Goal: Task Accomplishment & Management: Use online tool/utility

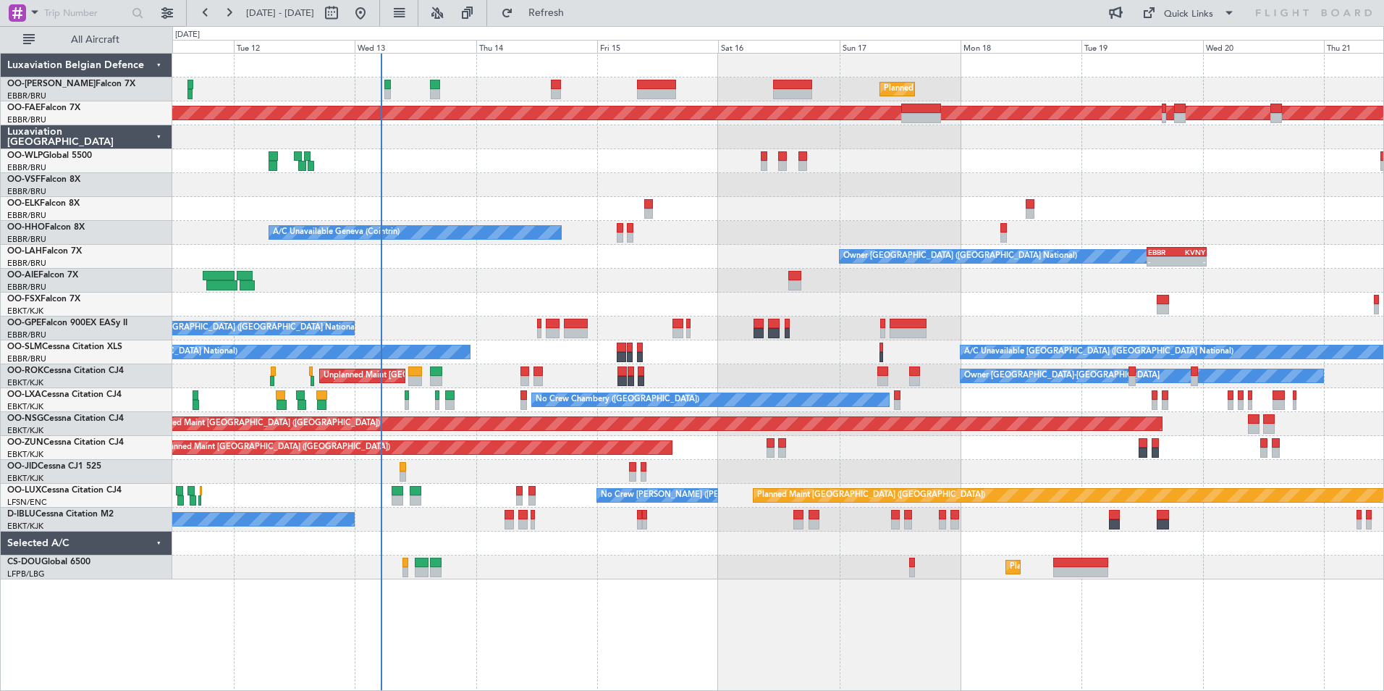
click at [751, 257] on div "Owner [GEOGRAPHIC_DATA] ([GEOGRAPHIC_DATA] National) - - EBBR 13:00 Z KVNY 00:4…" at bounding box center [777, 257] width 1211 height 24
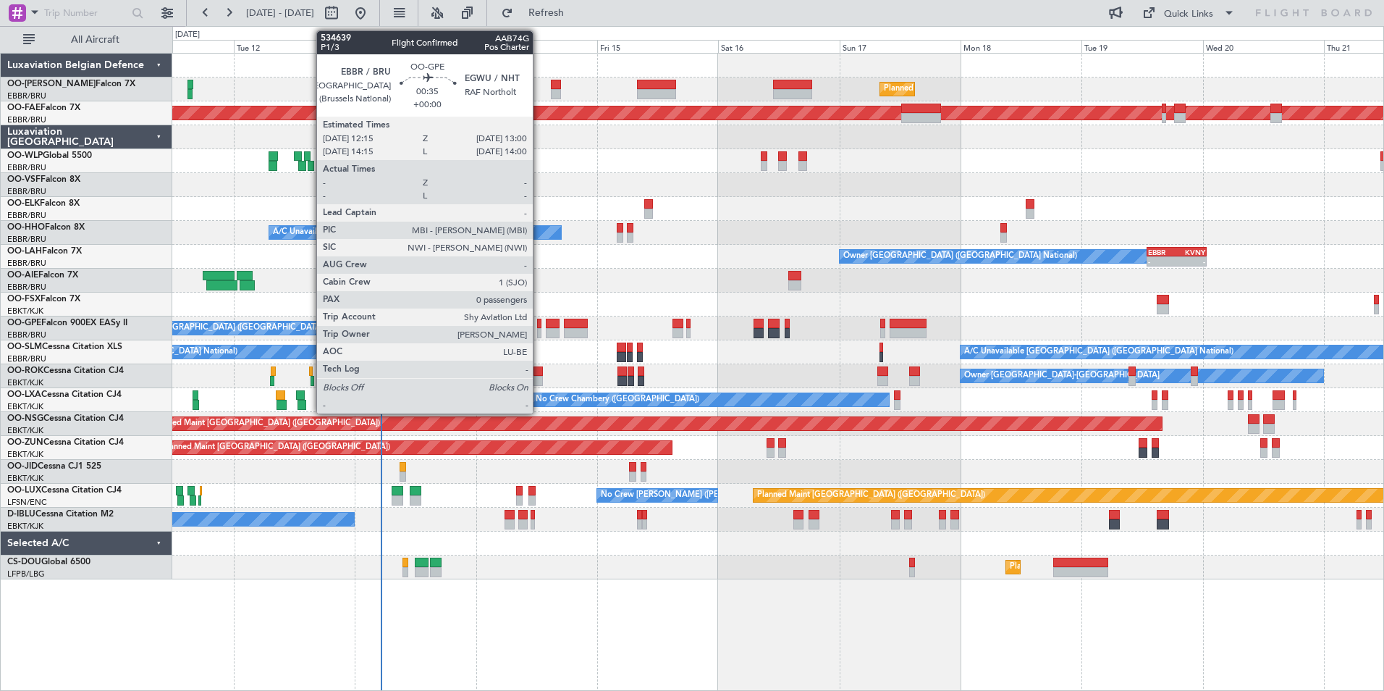
click at [539, 331] on div at bounding box center [539, 333] width 4 height 10
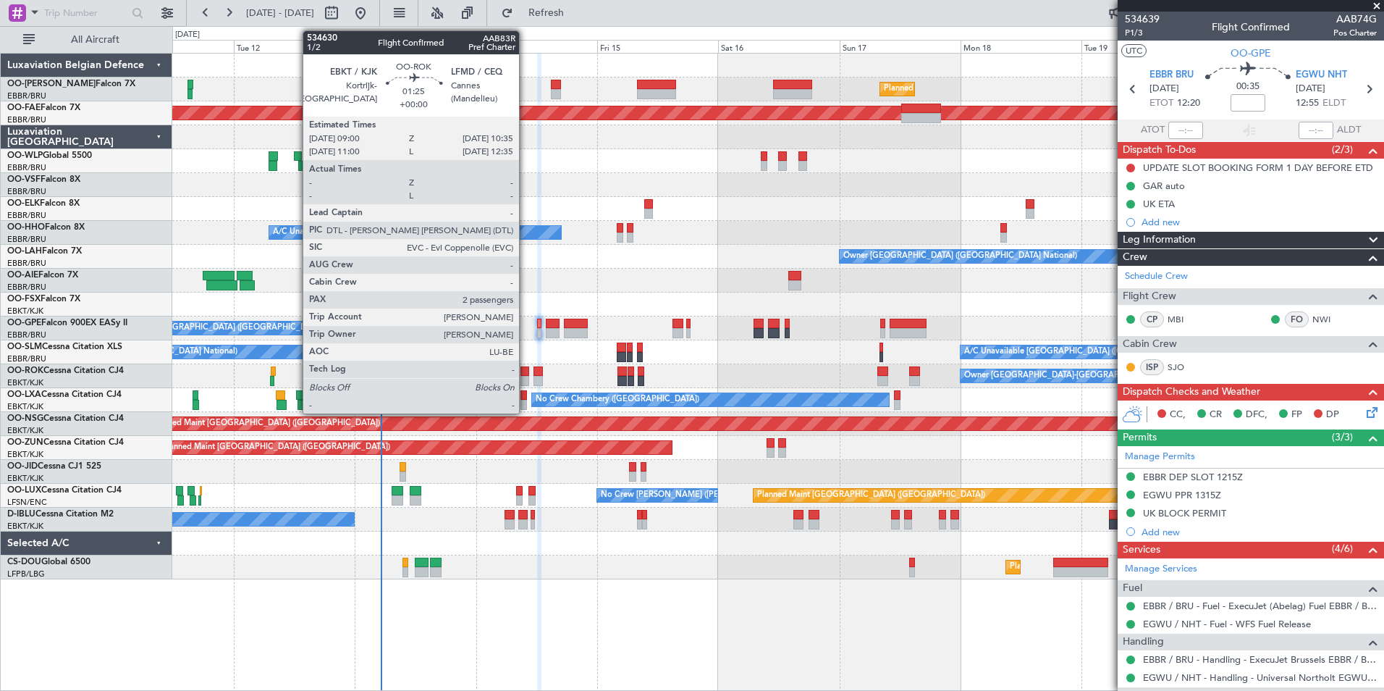
click at [526, 376] on div at bounding box center [525, 381] width 9 height 10
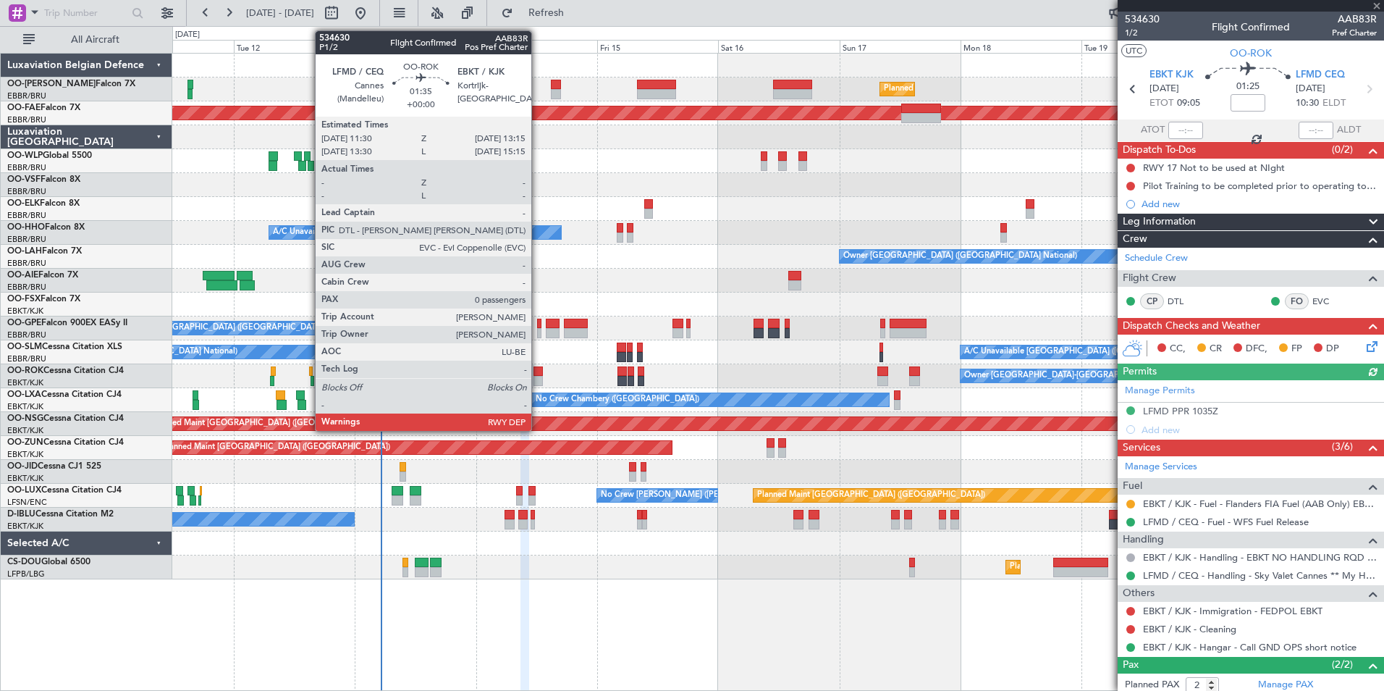
click at [538, 375] on div at bounding box center [538, 371] width 9 height 10
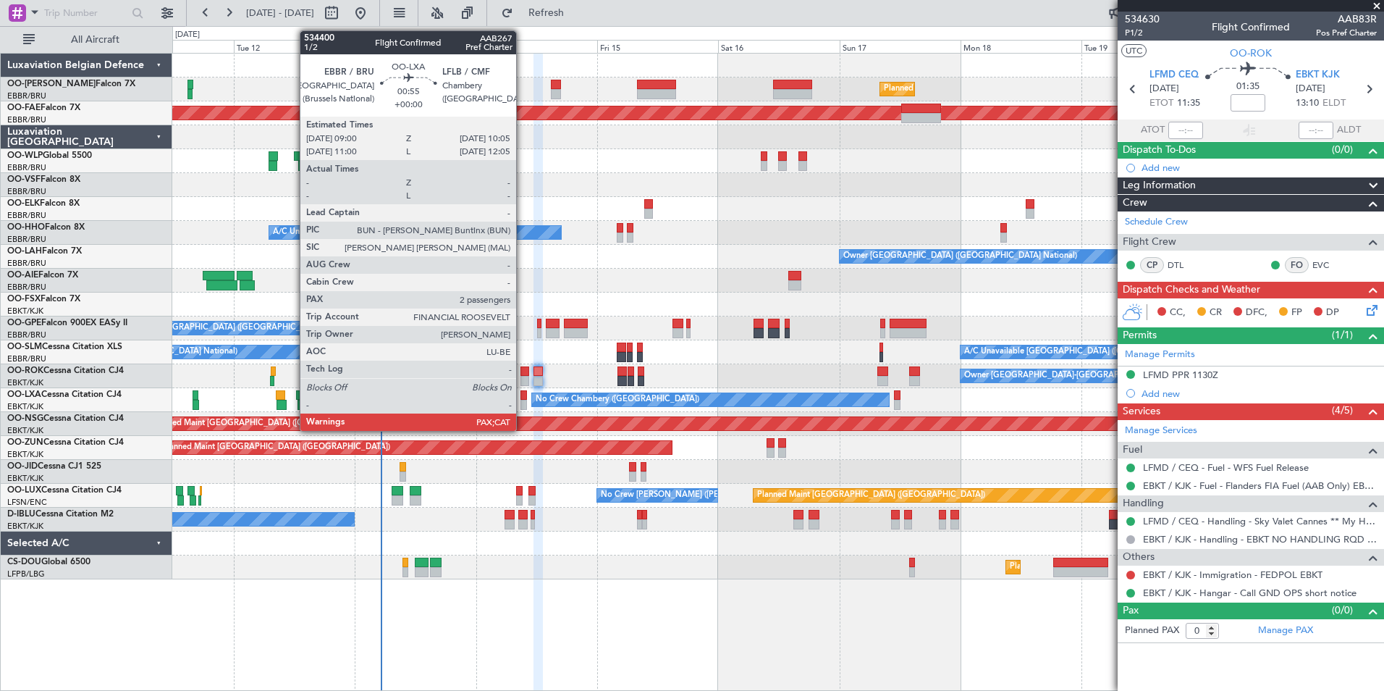
click at [523, 398] on div at bounding box center [524, 395] width 6 height 10
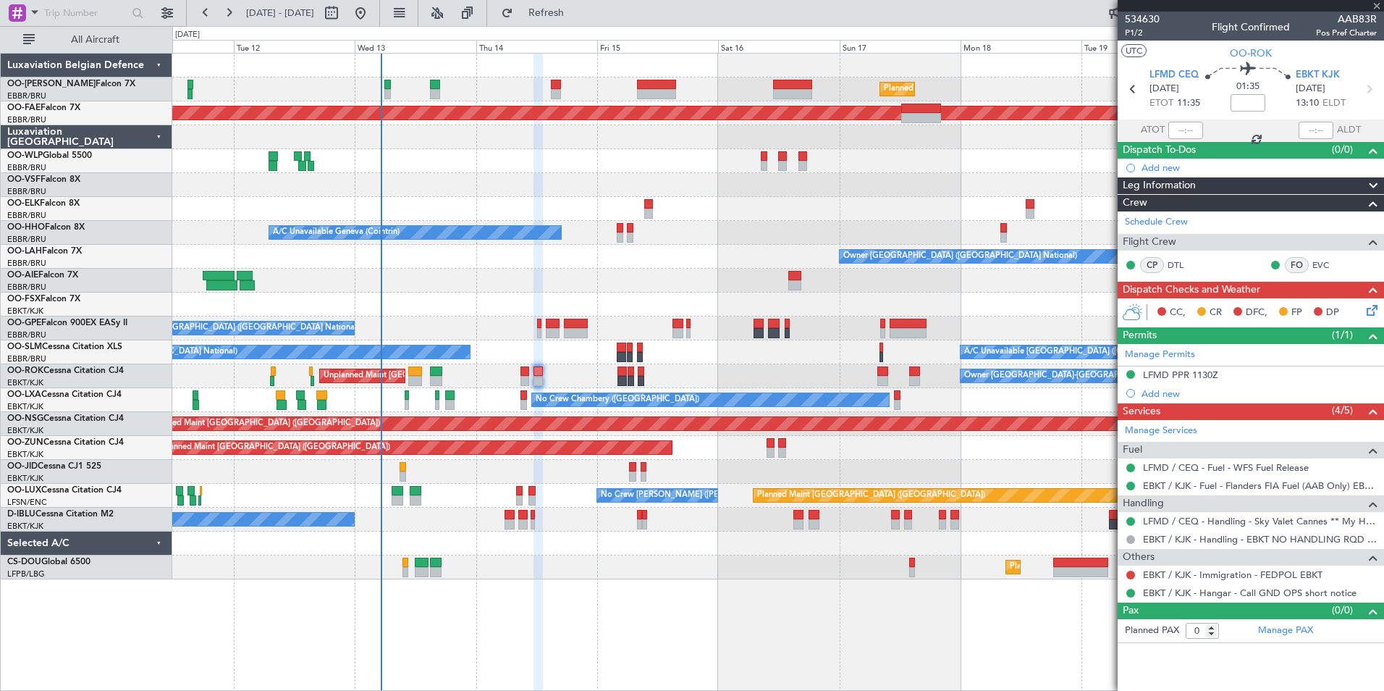
type input "3"
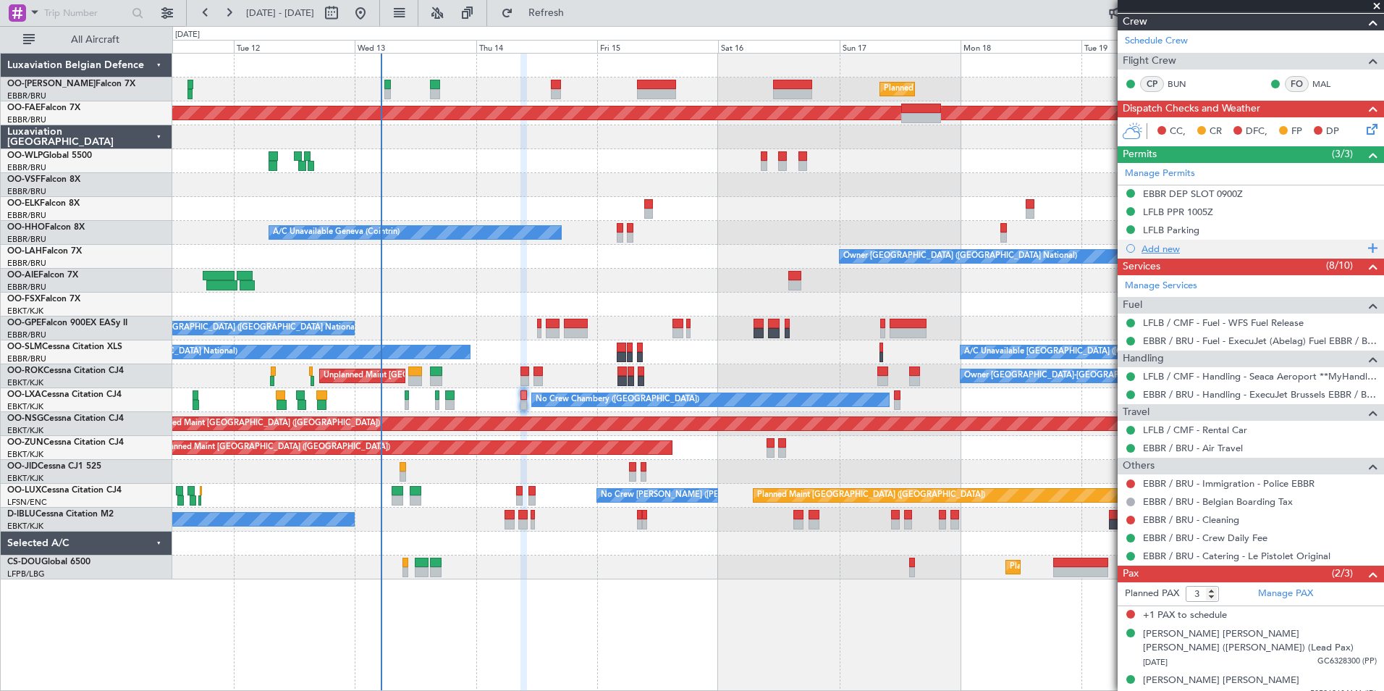
scroll to position [266, 0]
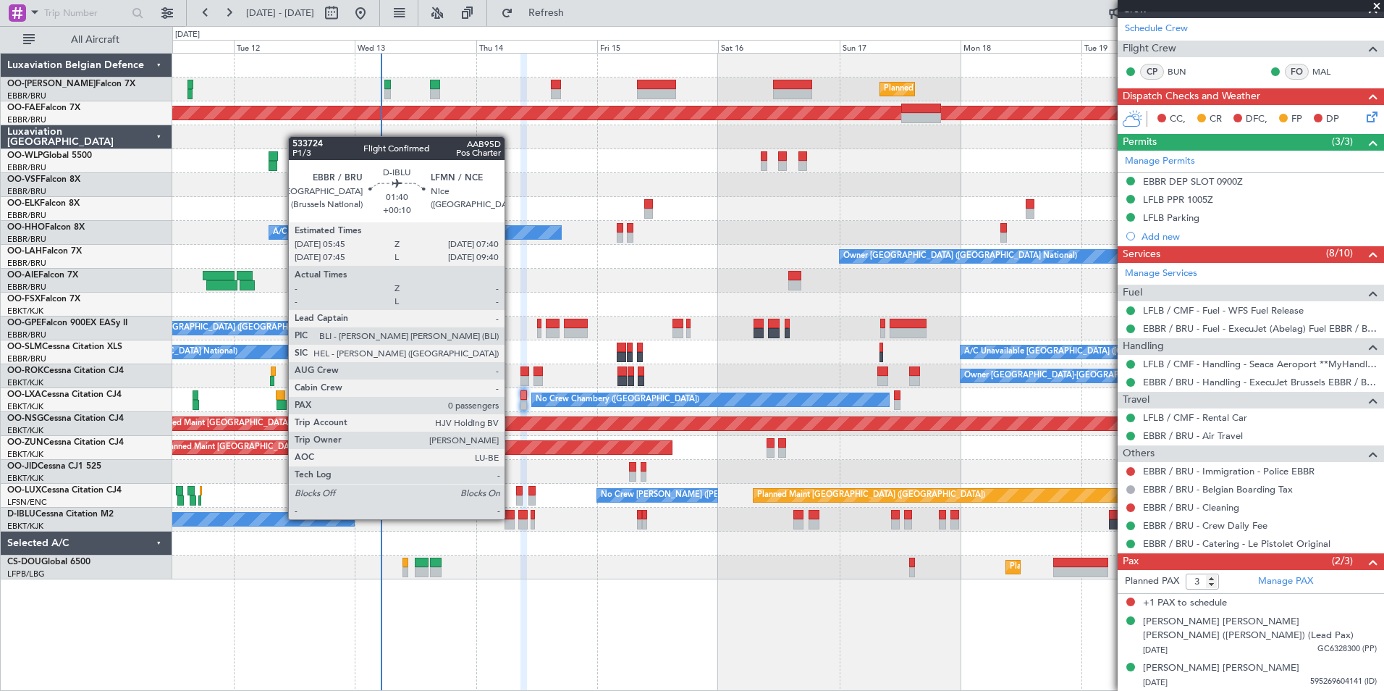
click at [511, 519] on div at bounding box center [510, 524] width 10 height 10
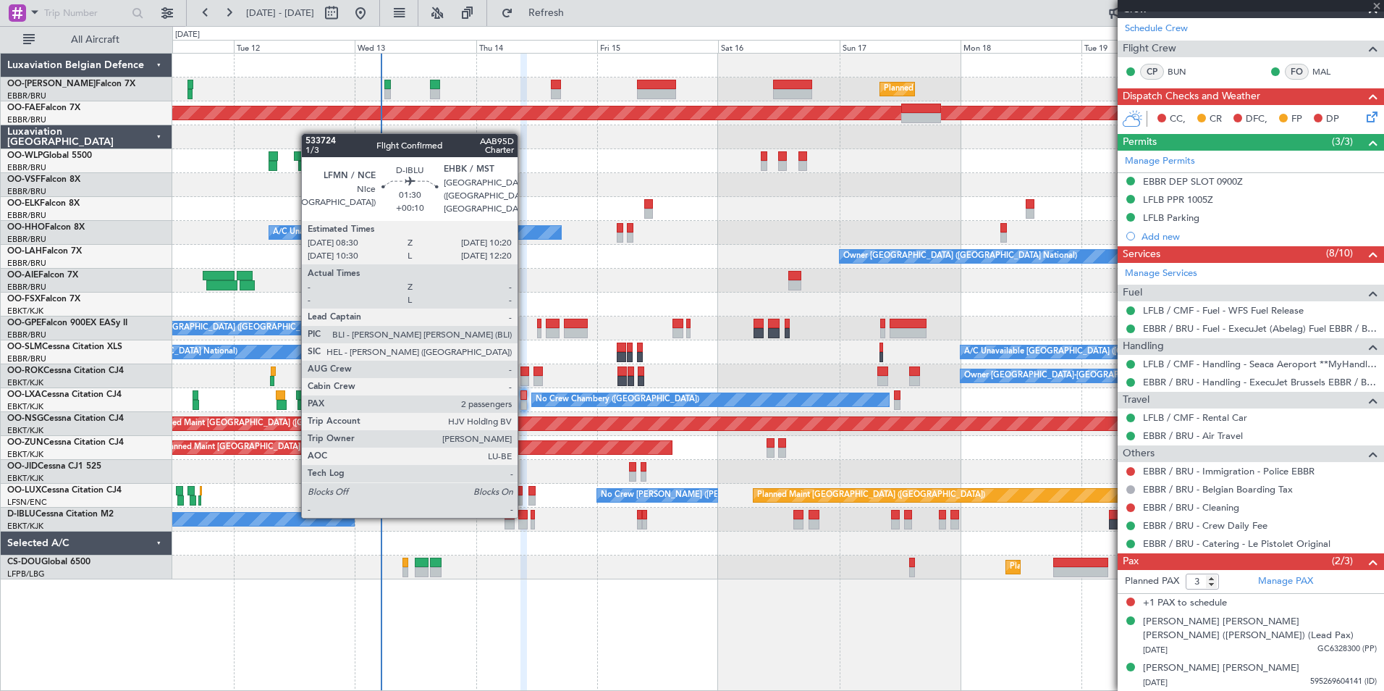
type input "+00:10"
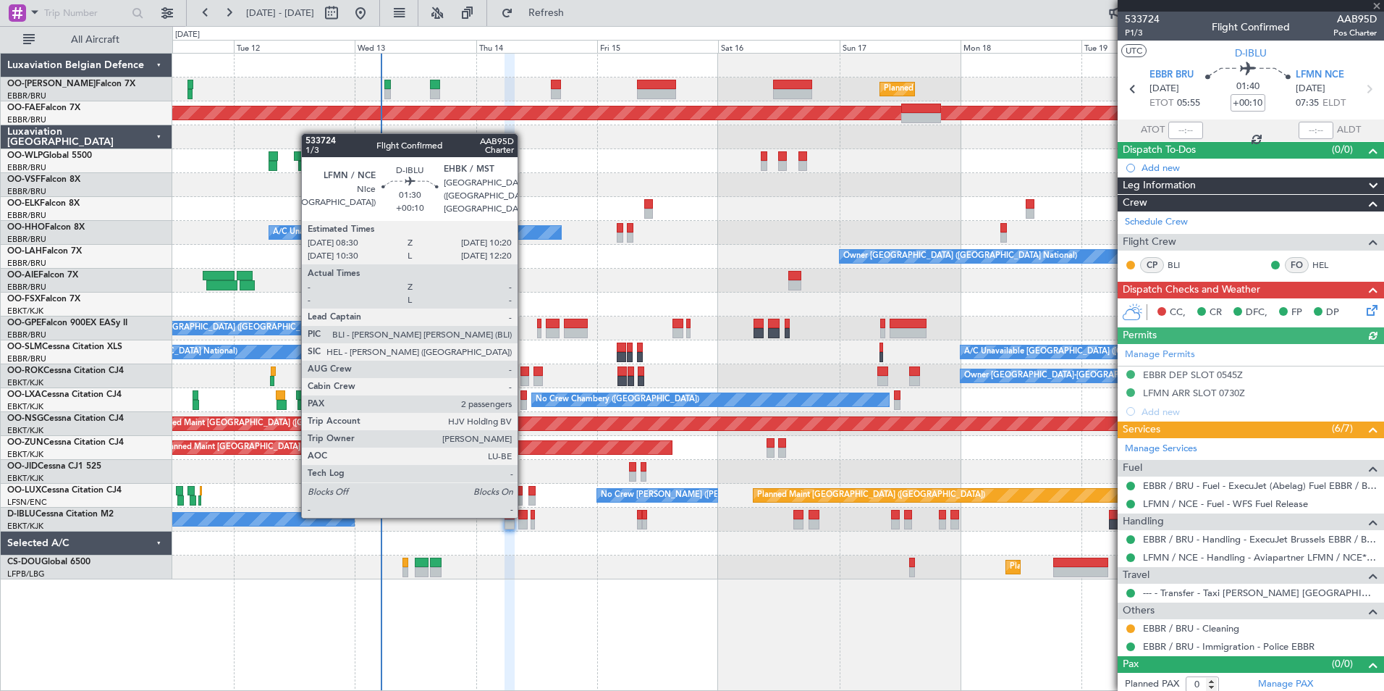
click at [524, 516] on div at bounding box center [522, 515] width 9 height 10
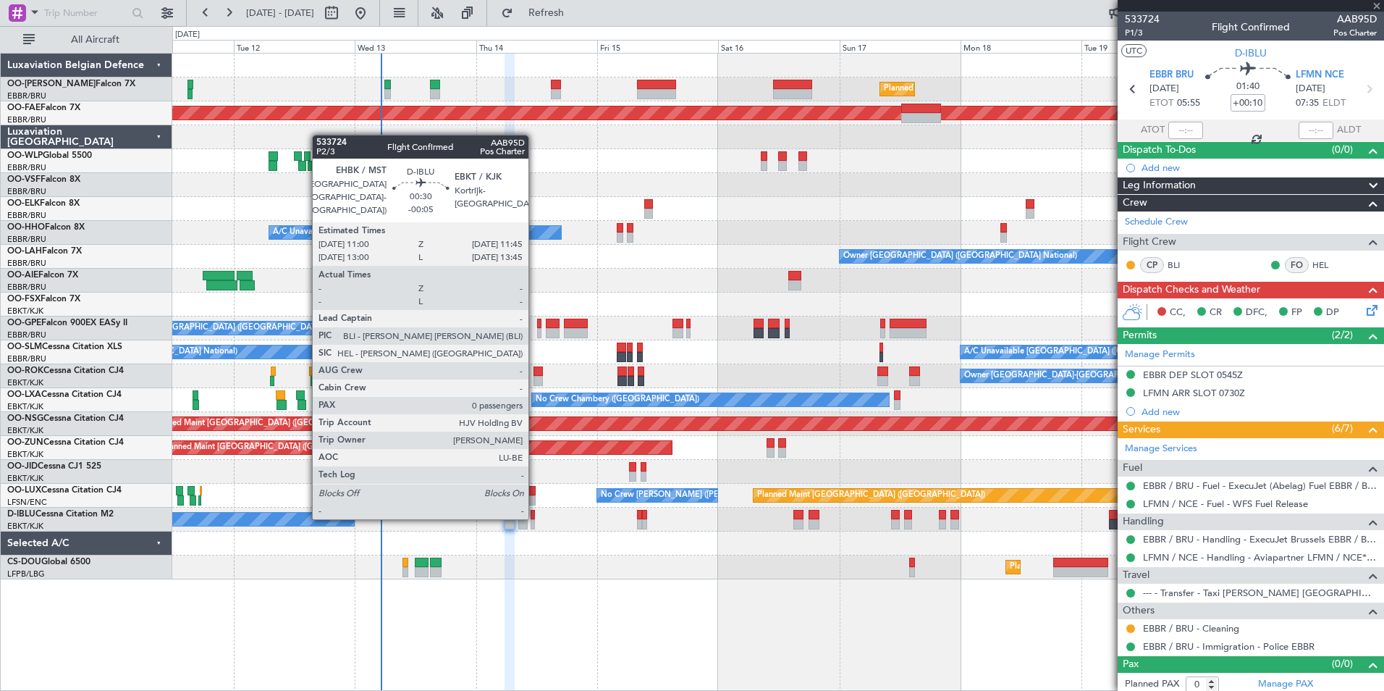
type input "2"
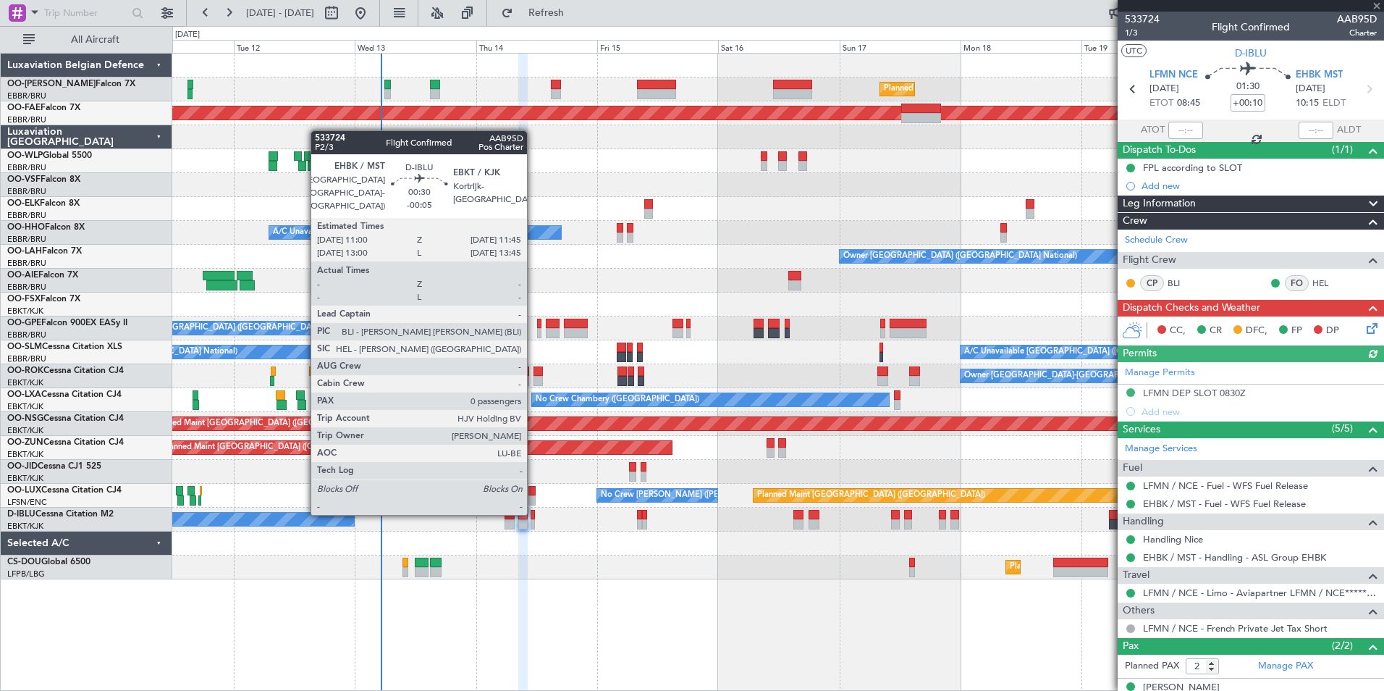
click at [534, 513] on div at bounding box center [533, 515] width 4 height 10
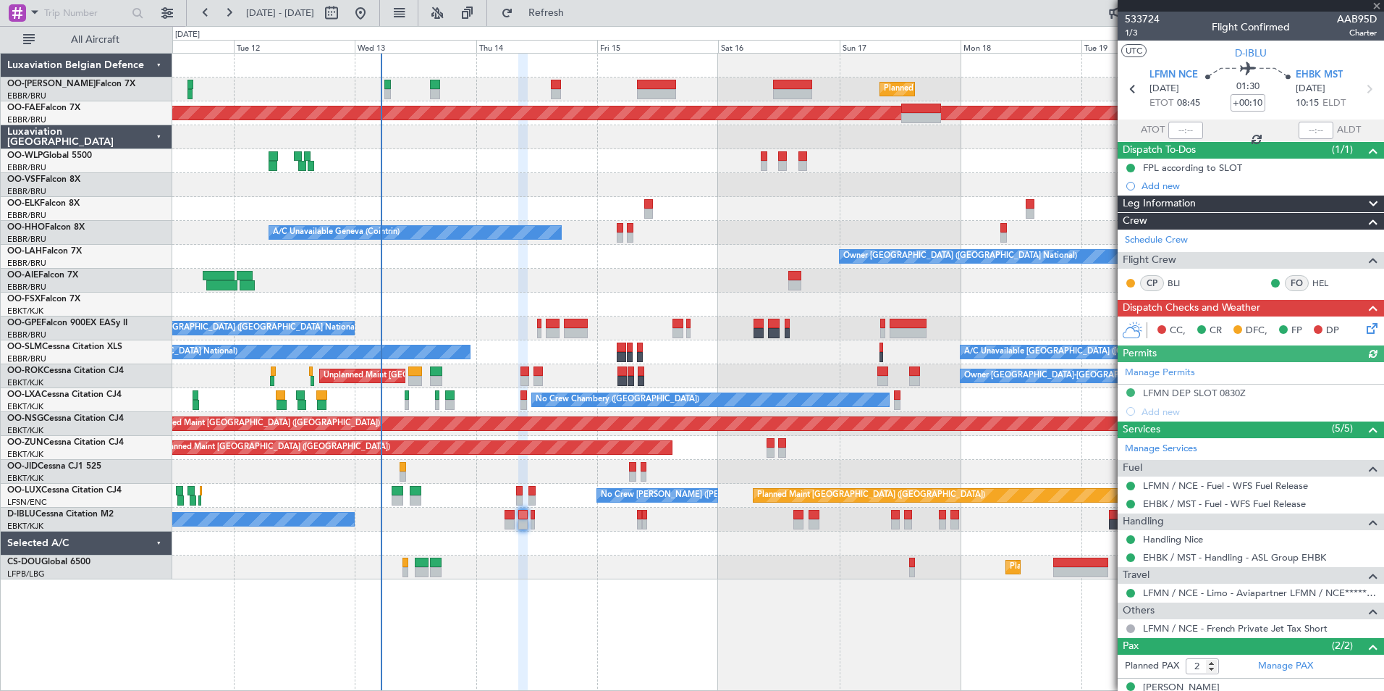
type input "-00:05"
type input "0"
